Goal: Book appointment/travel/reservation

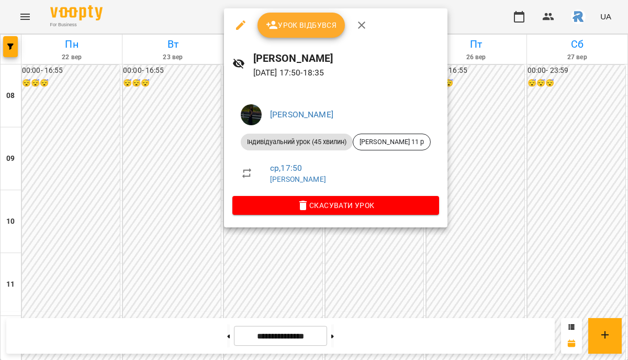
click at [176, 242] on div at bounding box center [314, 180] width 628 height 360
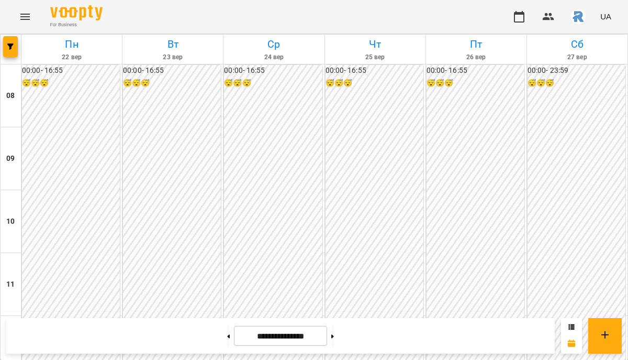
scroll to position [351, 0]
click at [12, 44] on icon "button" at bounding box center [10, 46] width 6 height 6
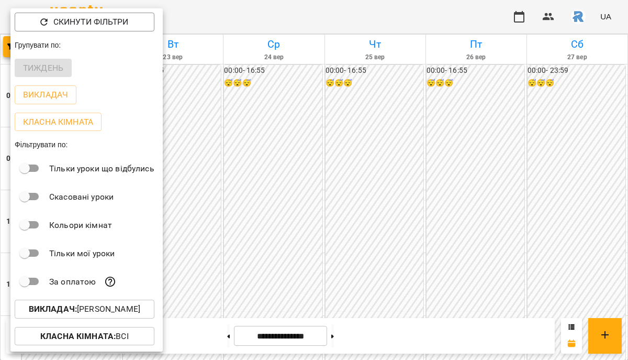
click at [140, 313] on p "Викладач : [PERSON_NAME]" at bounding box center [85, 309] width 112 height 13
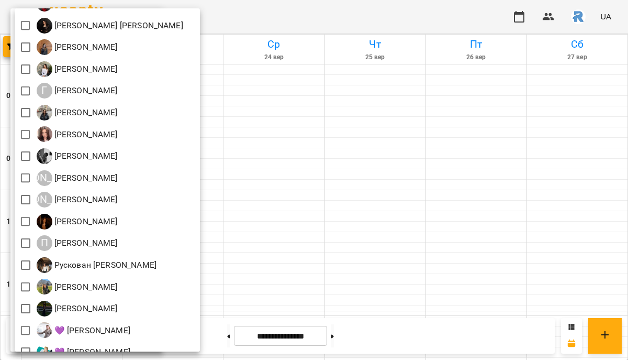
scroll to position [135, 0]
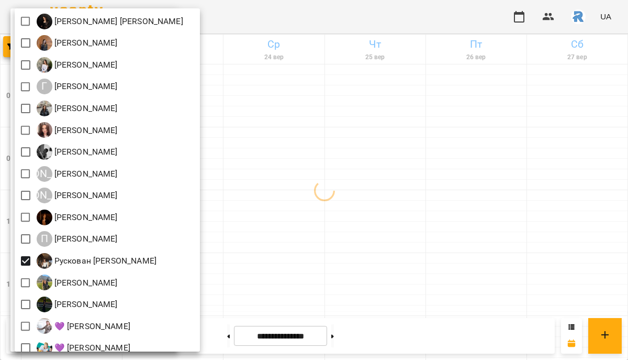
click at [309, 261] on div at bounding box center [314, 180] width 628 height 360
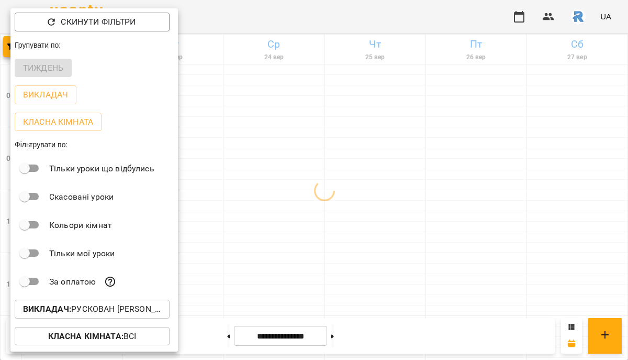
click at [309, 261] on div at bounding box center [314, 180] width 628 height 360
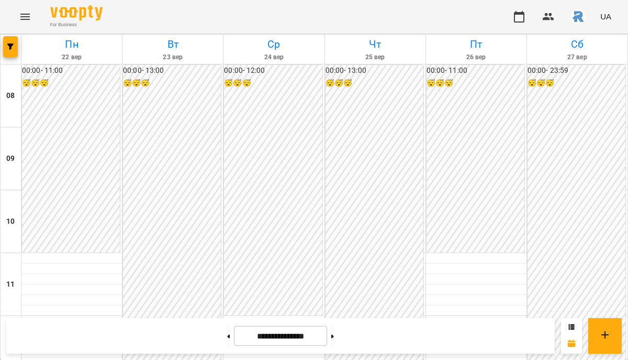
scroll to position [435, 0]
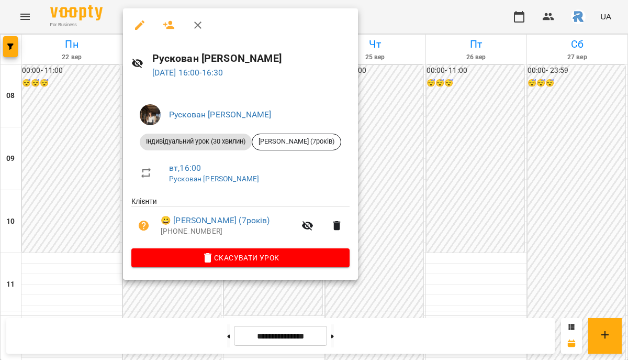
click at [409, 157] on div at bounding box center [314, 180] width 628 height 360
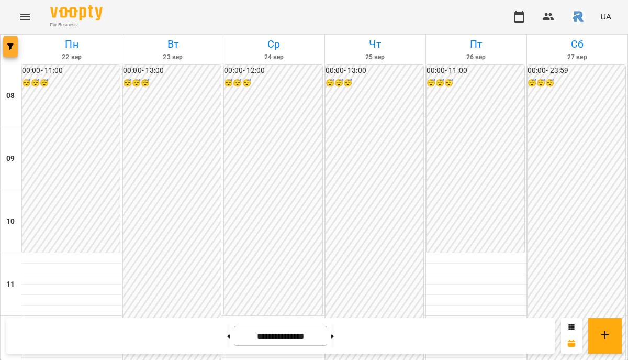
click at [12, 44] on icon "button" at bounding box center [10, 46] width 6 height 6
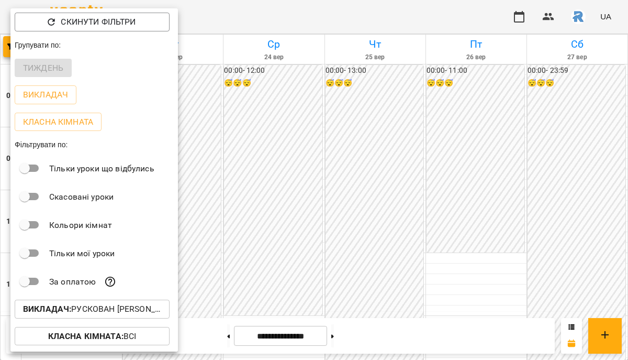
click at [87, 307] on p "Викладач : Рускован [PERSON_NAME]" at bounding box center [92, 309] width 138 height 13
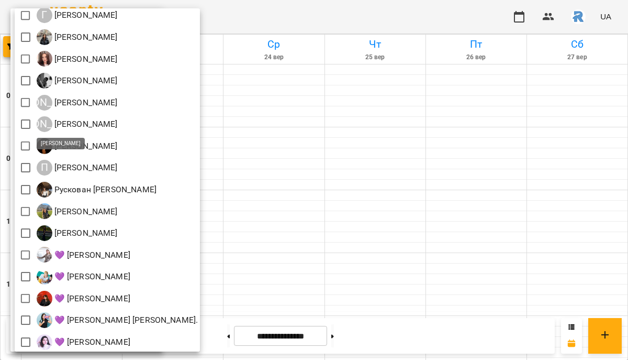
scroll to position [274, 0]
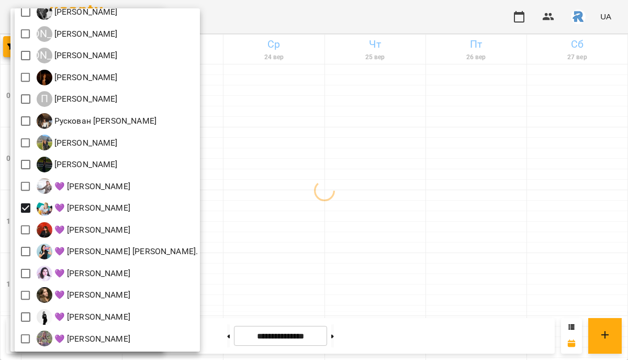
click at [332, 241] on div at bounding box center [314, 180] width 628 height 360
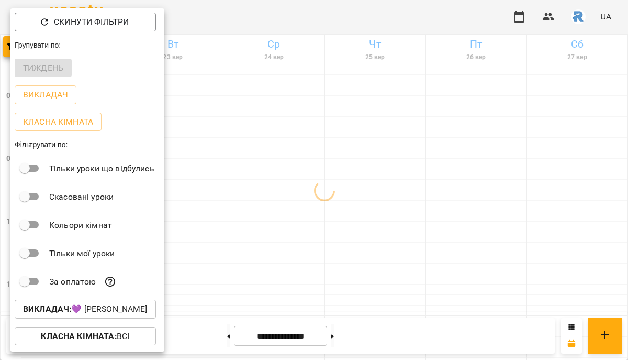
click at [332, 241] on div at bounding box center [314, 180] width 628 height 360
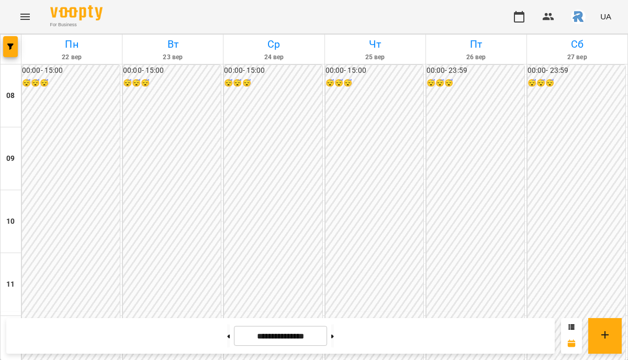
scroll to position [563, 0]
